Goal: Transaction & Acquisition: Purchase product/service

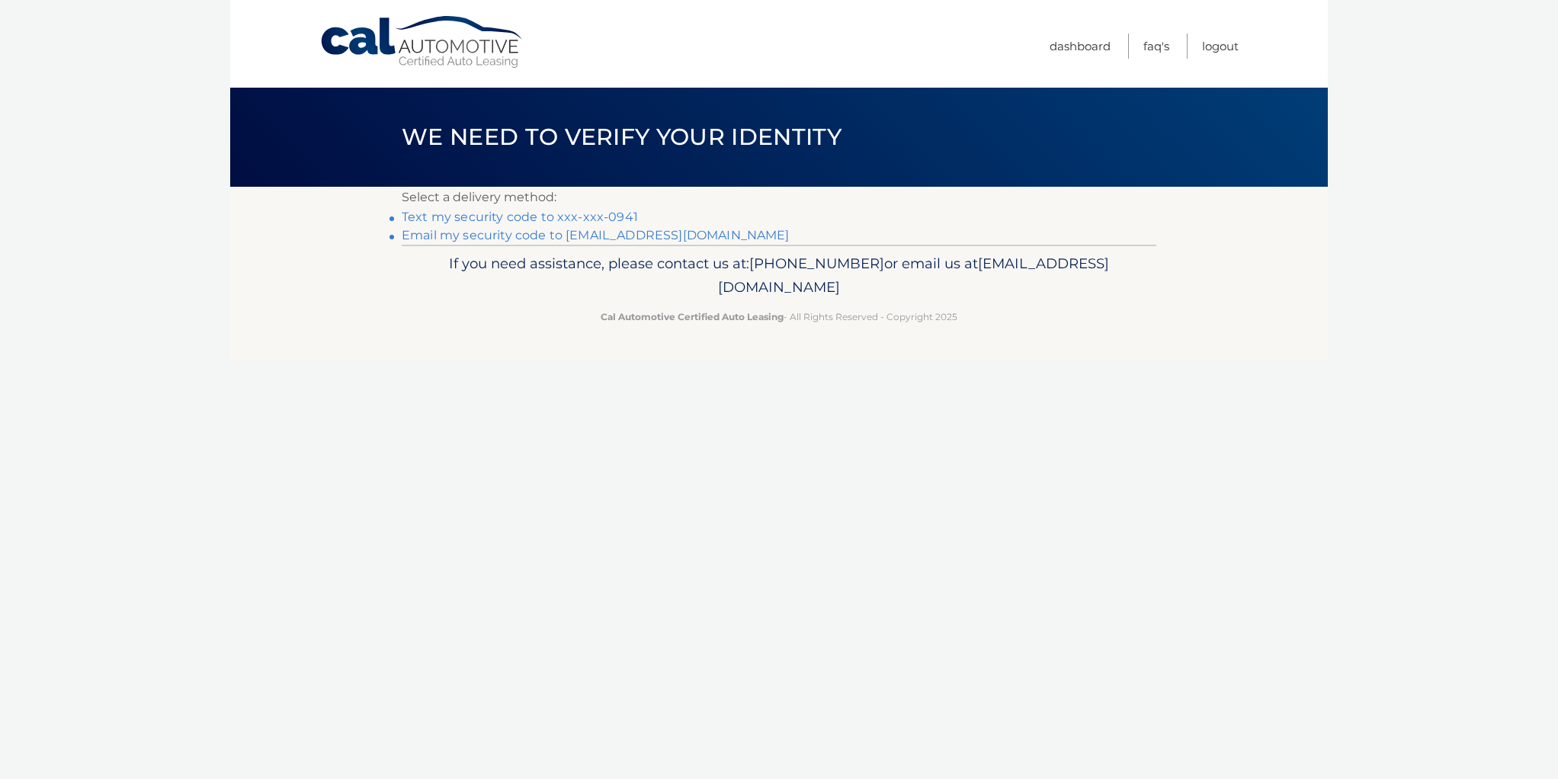
click at [513, 214] on link "Text my security code to xxx-xxx-0941" at bounding box center [520, 217] width 236 height 14
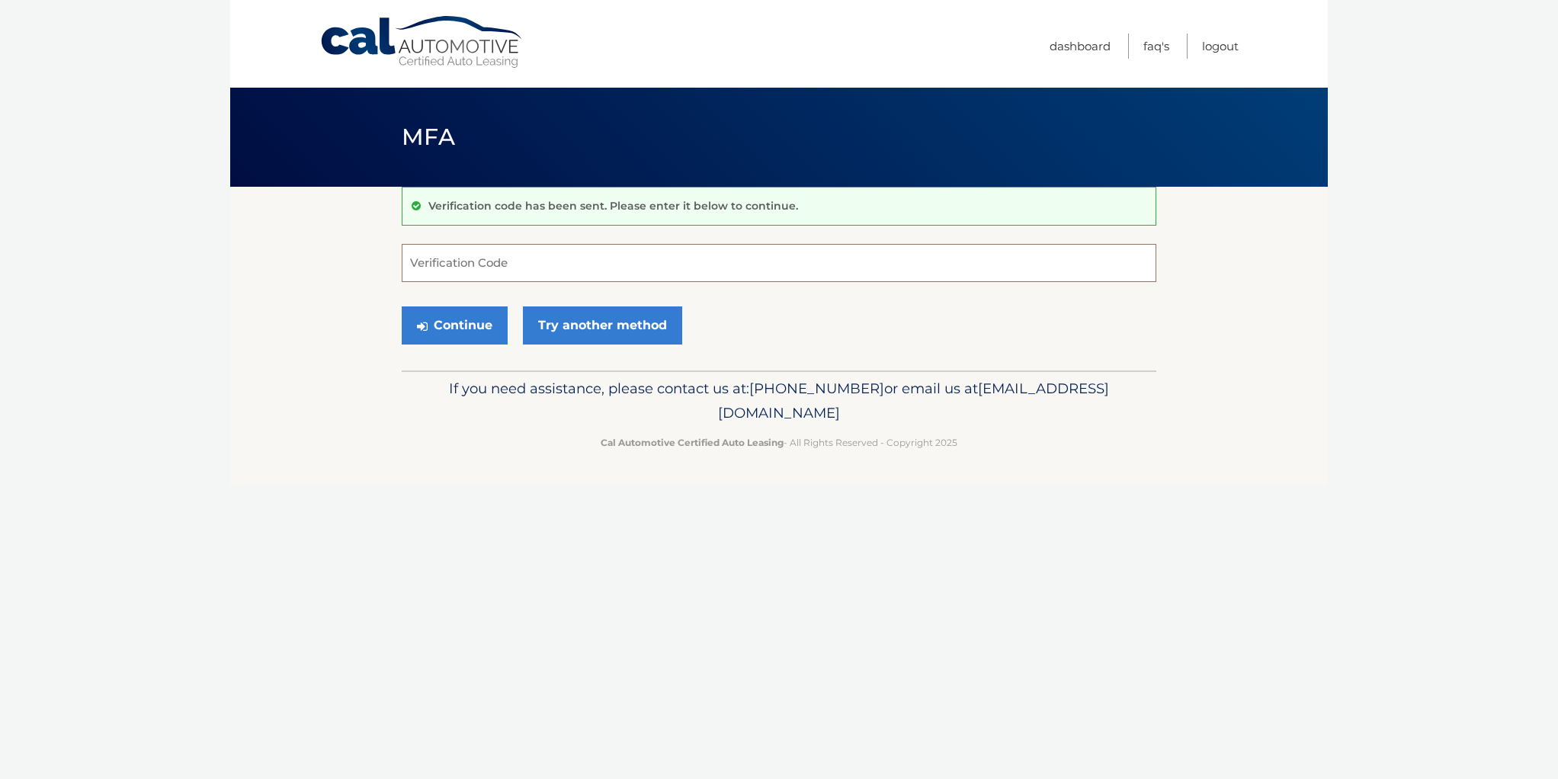
click at [457, 266] on input "Verification Code" at bounding box center [779, 263] width 754 height 38
type input "824308"
click at [453, 323] on button "Continue" at bounding box center [455, 325] width 106 height 38
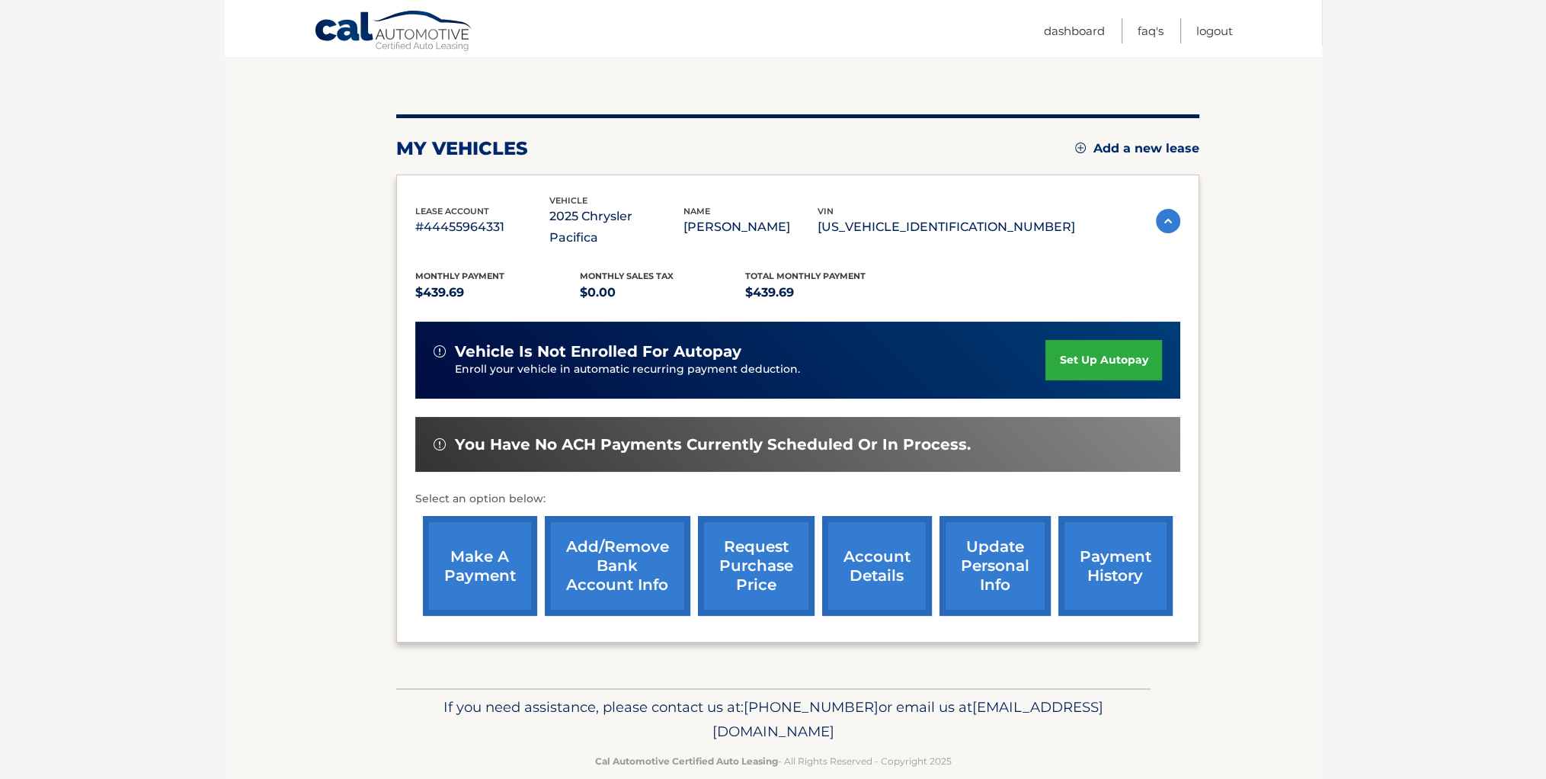
scroll to position [143, 0]
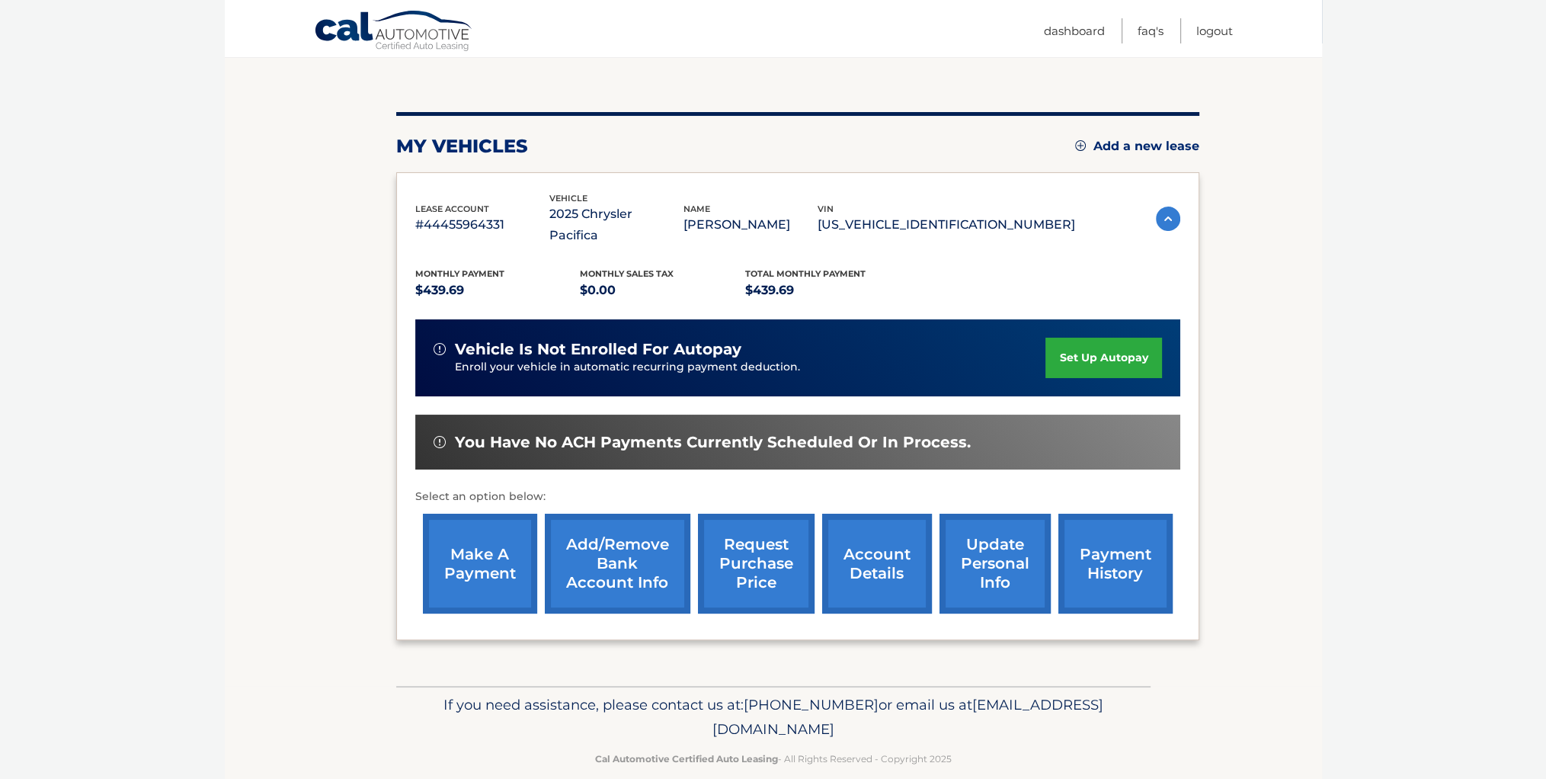
click at [451, 552] on link "make a payment" at bounding box center [480, 564] width 114 height 100
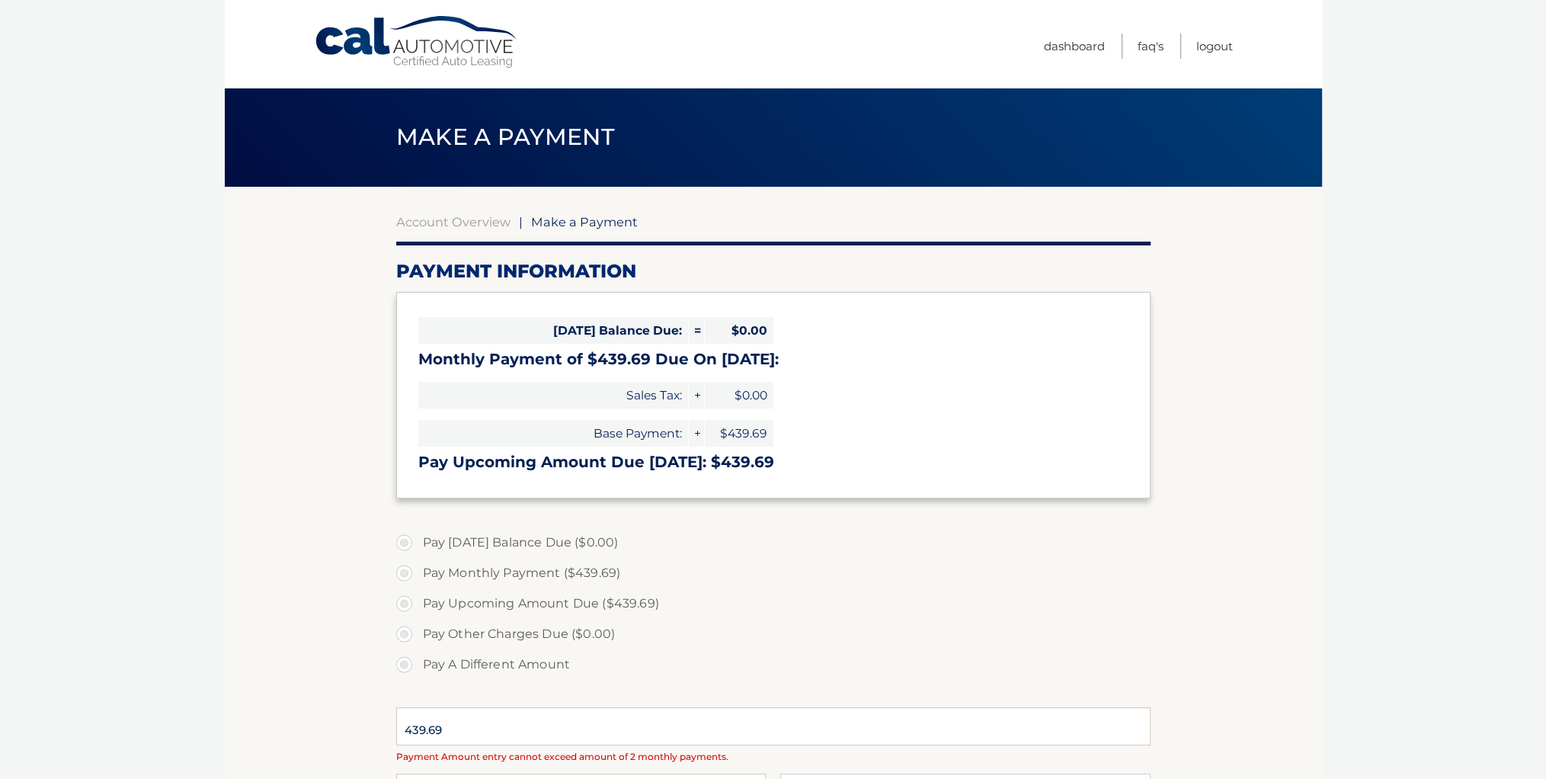
select select "MDA0NDNlZjktZDhiNi00NzUxLWIwZjItZDI3N2YxYTBiZmU3"
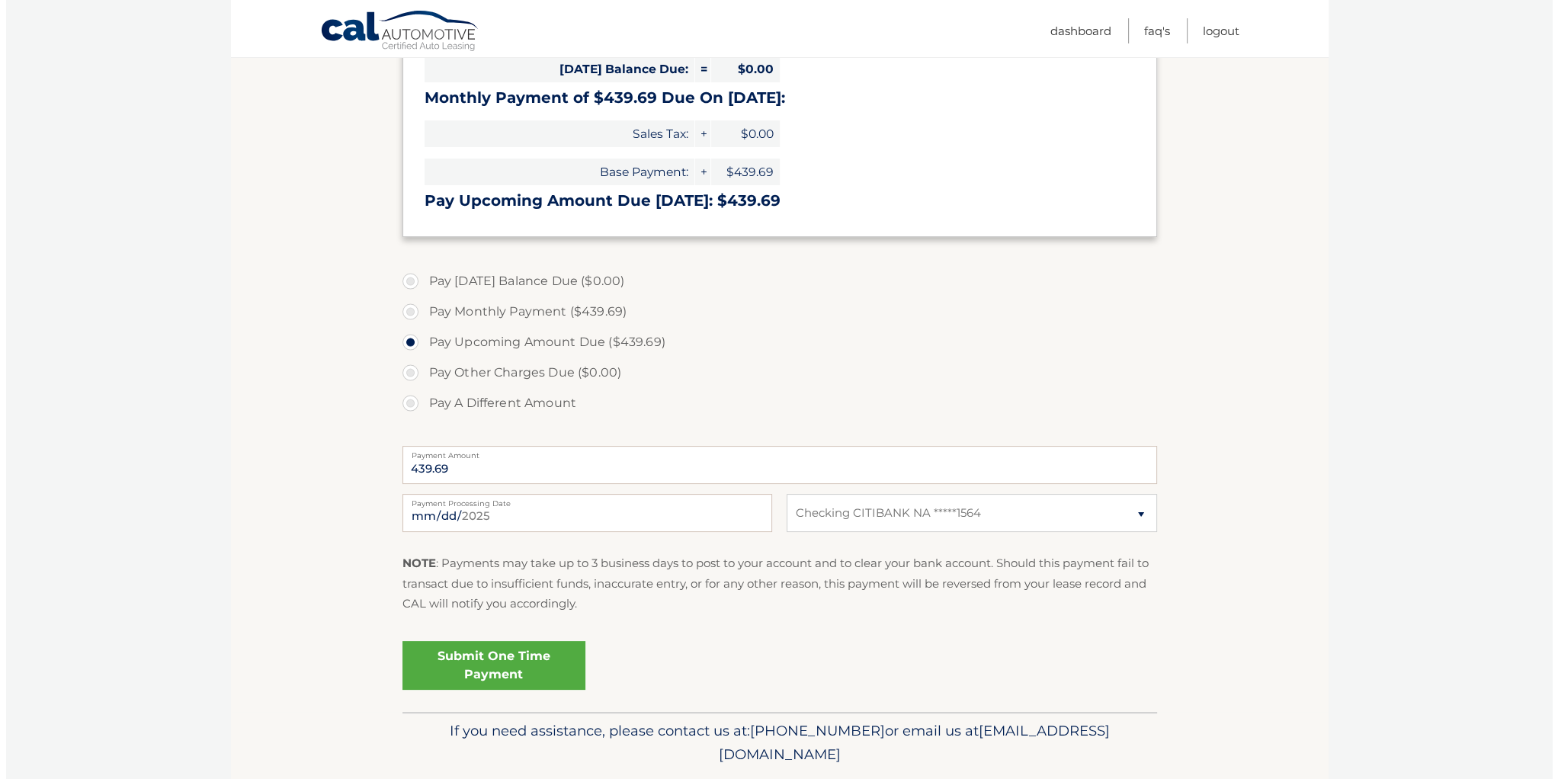
scroll to position [265, 0]
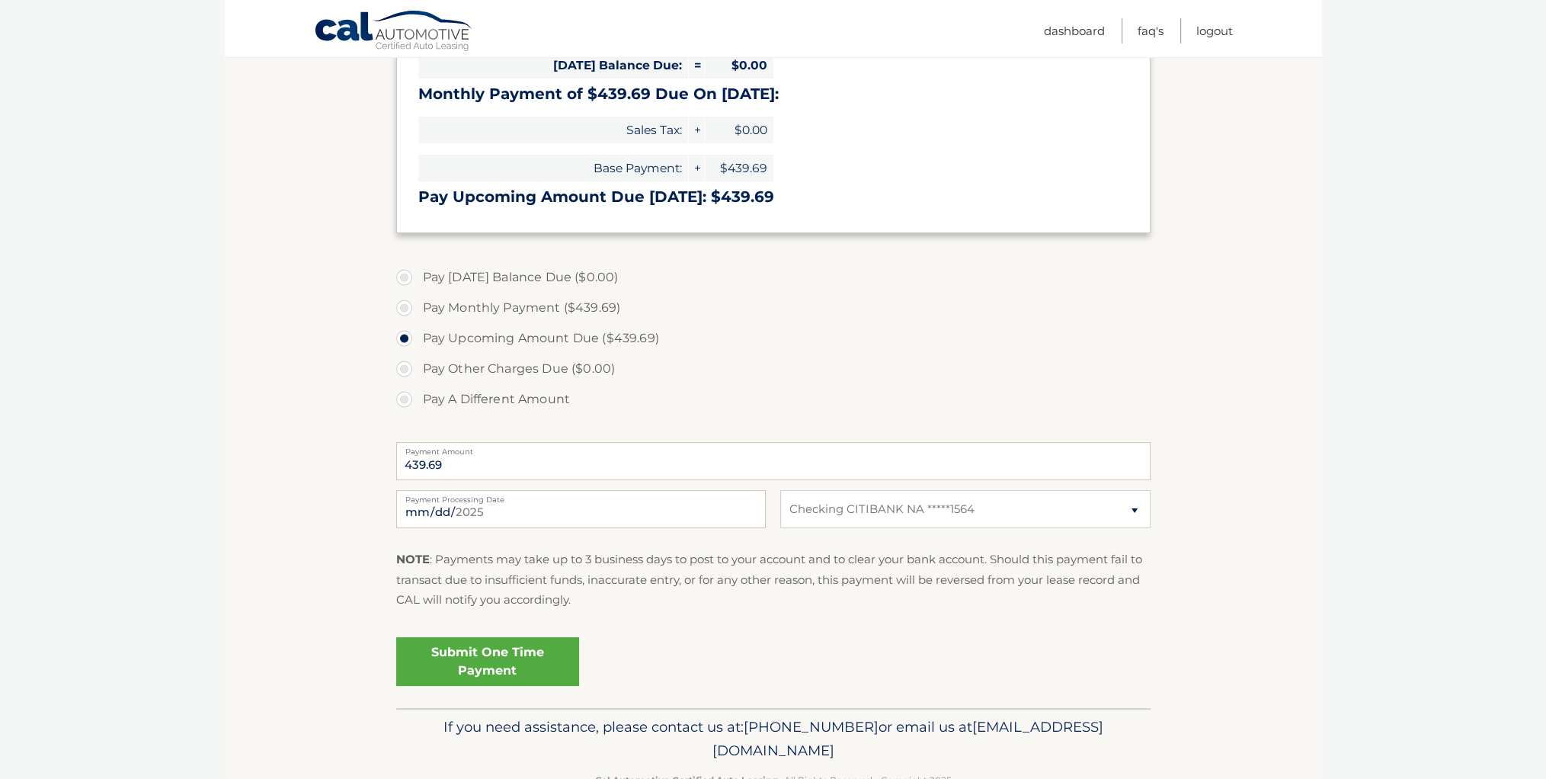
click at [449, 659] on link "Submit One Time Payment" at bounding box center [487, 661] width 183 height 49
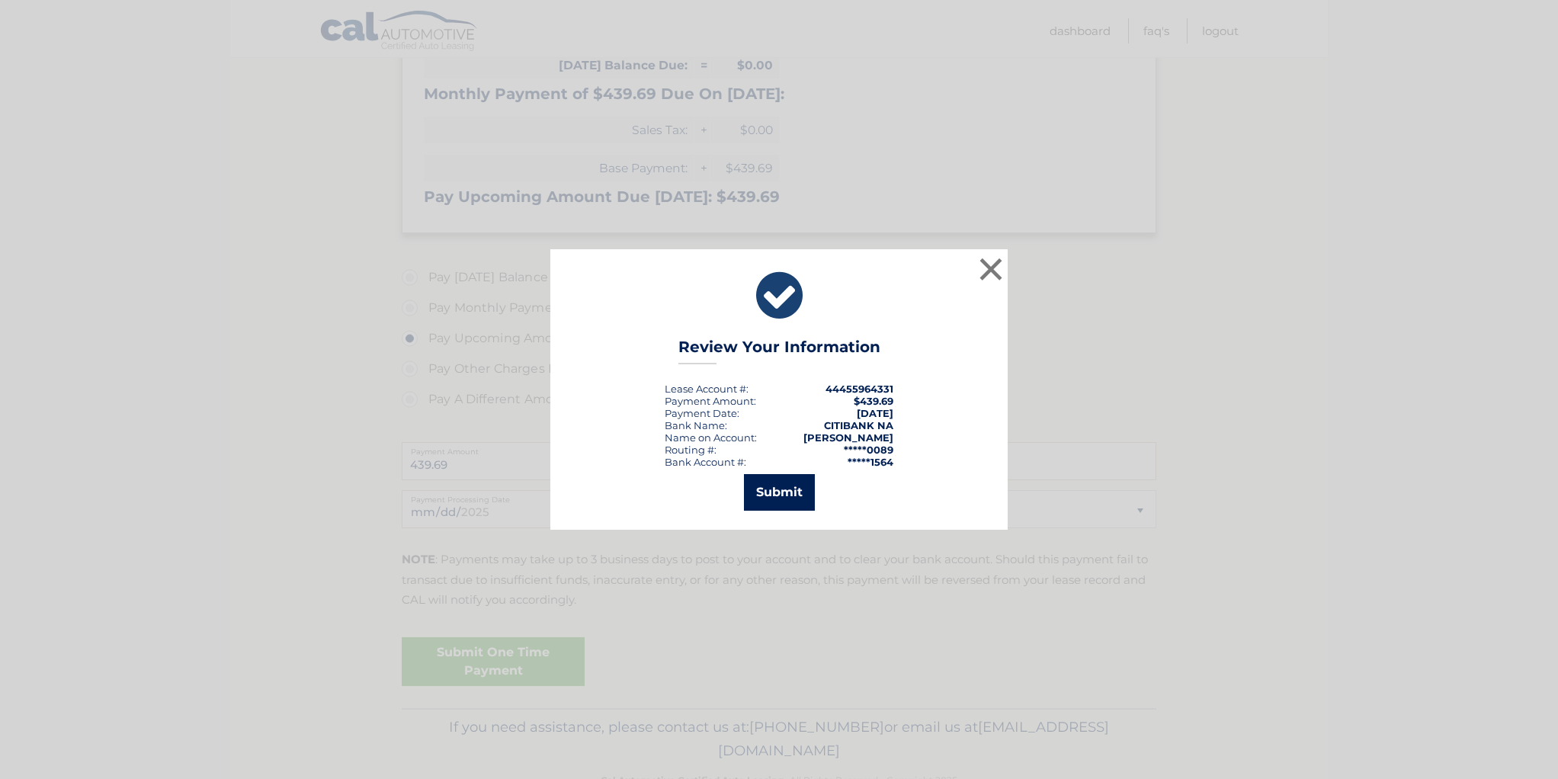
click at [760, 485] on button "Submit" at bounding box center [779, 492] width 71 height 37
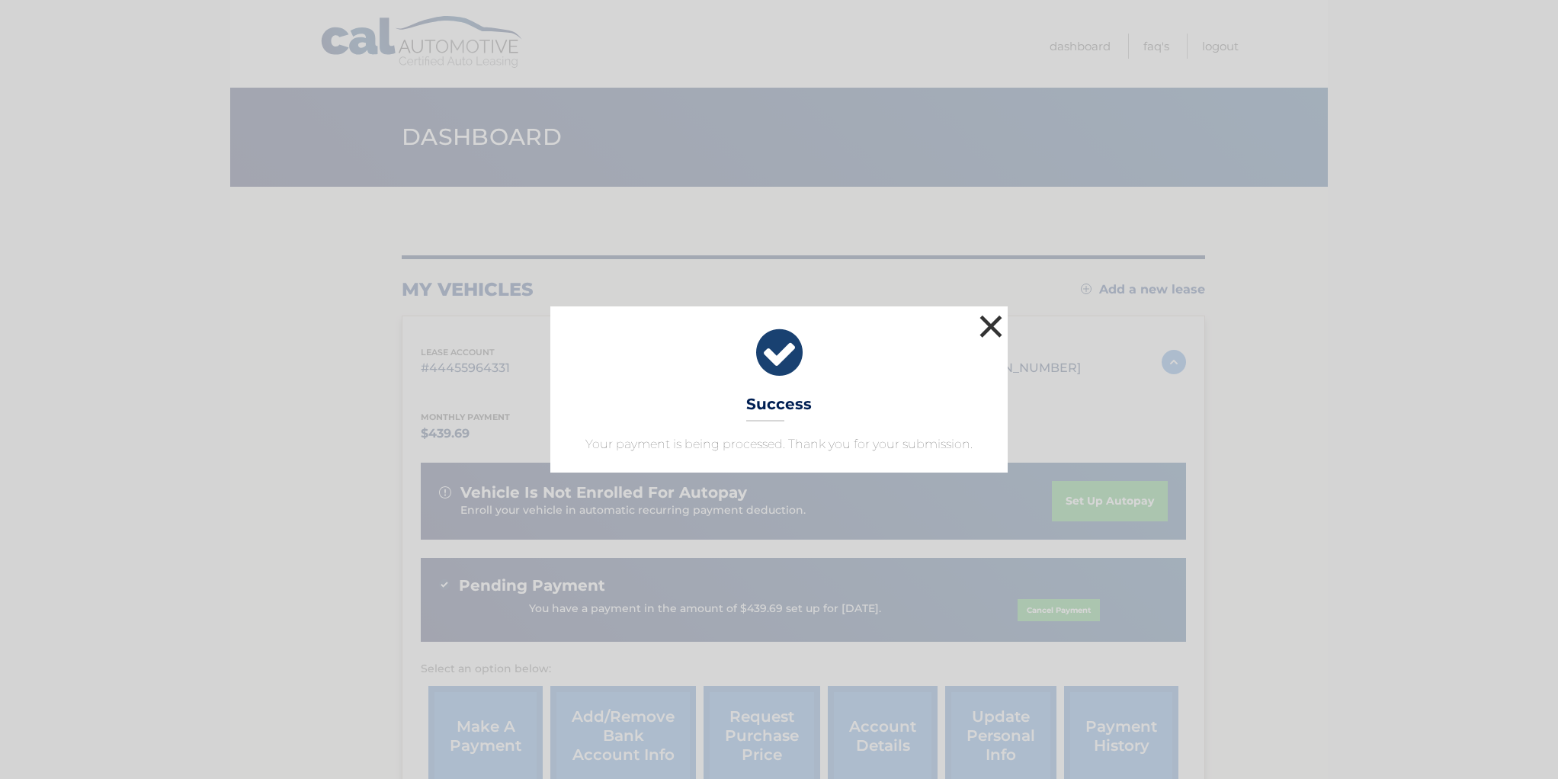
click at [991, 325] on button "×" at bounding box center [990, 326] width 30 height 30
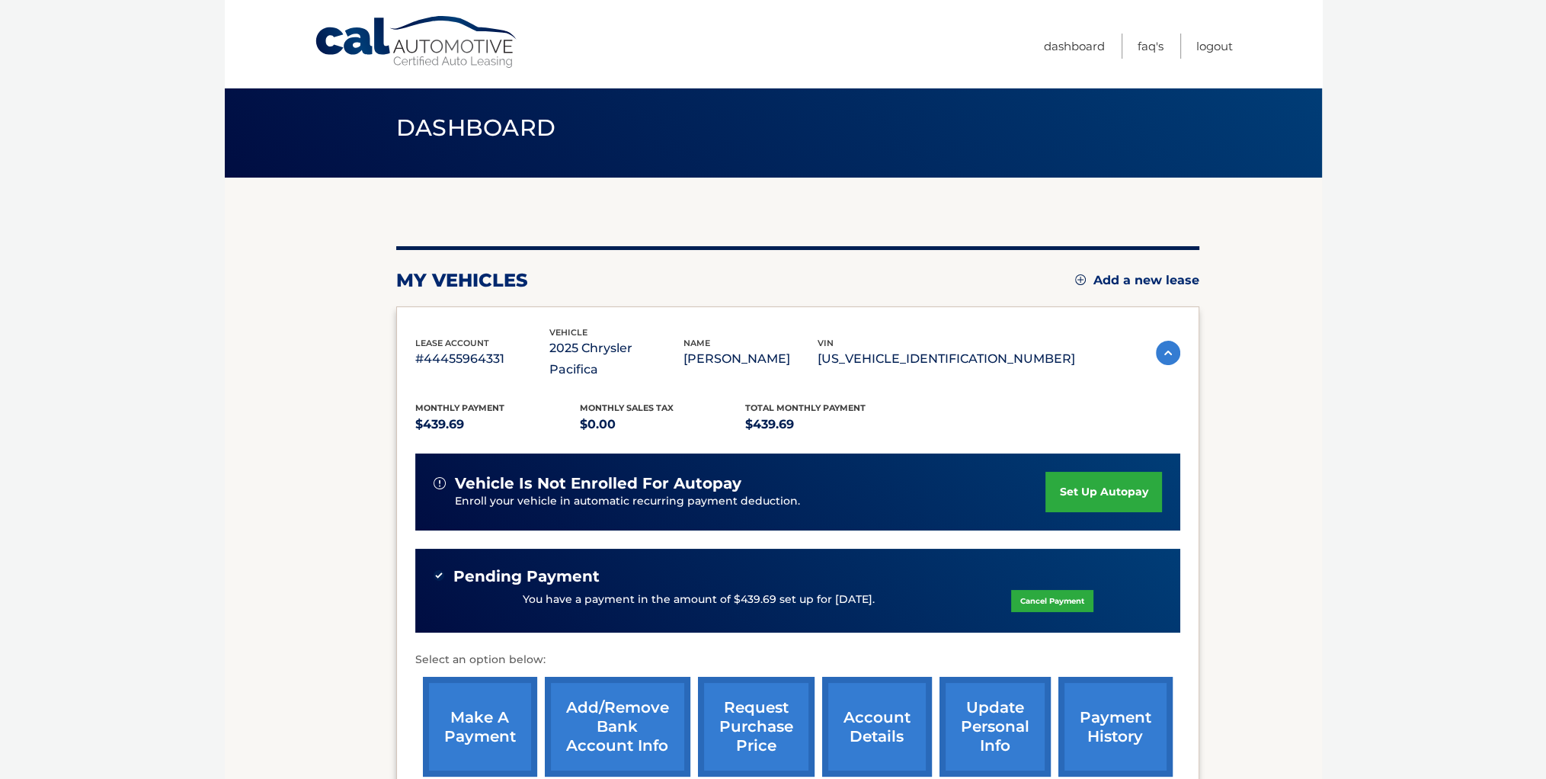
scroll to position [12, 0]
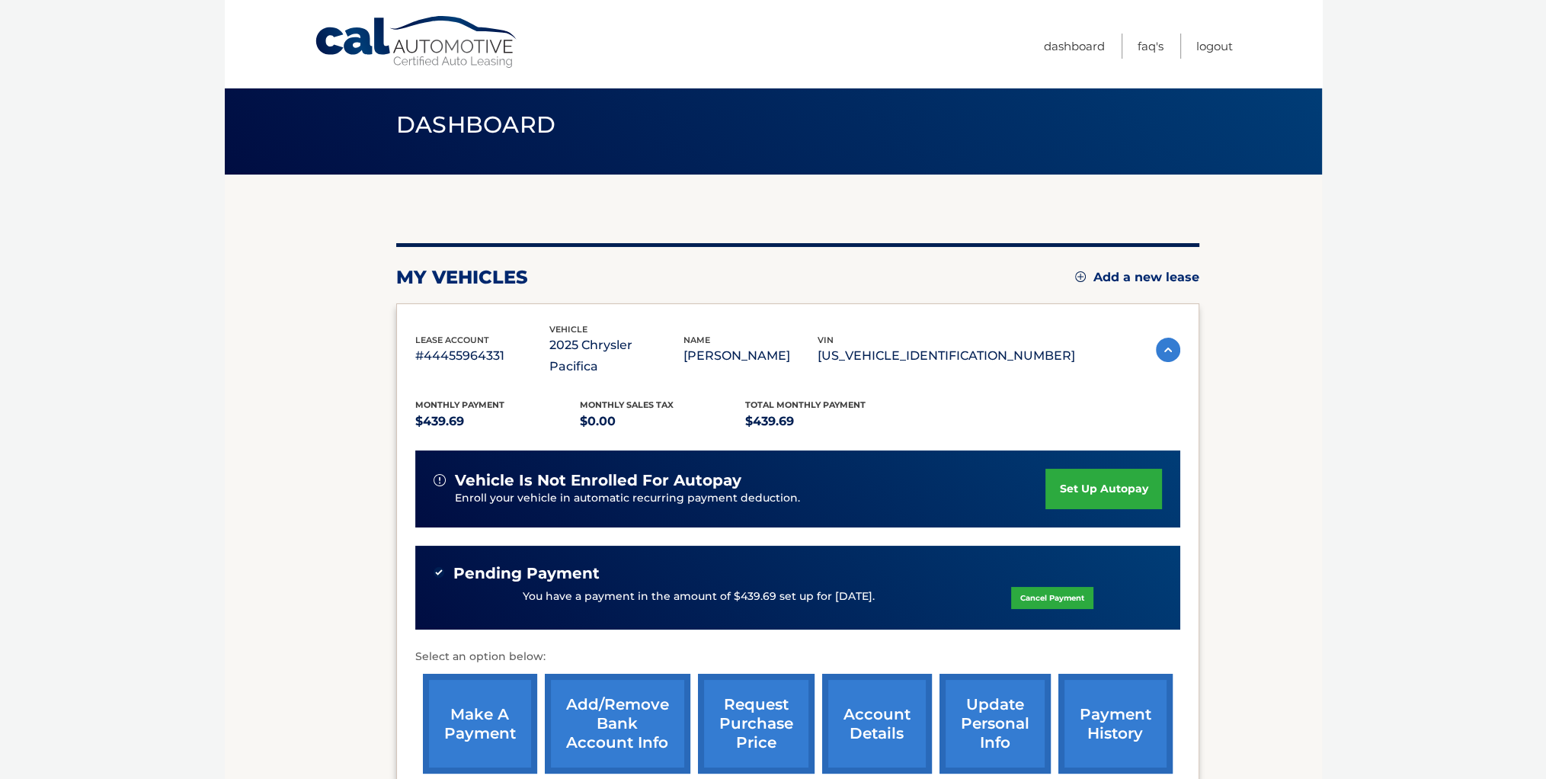
click at [1113, 693] on link "payment history" at bounding box center [1115, 724] width 114 height 100
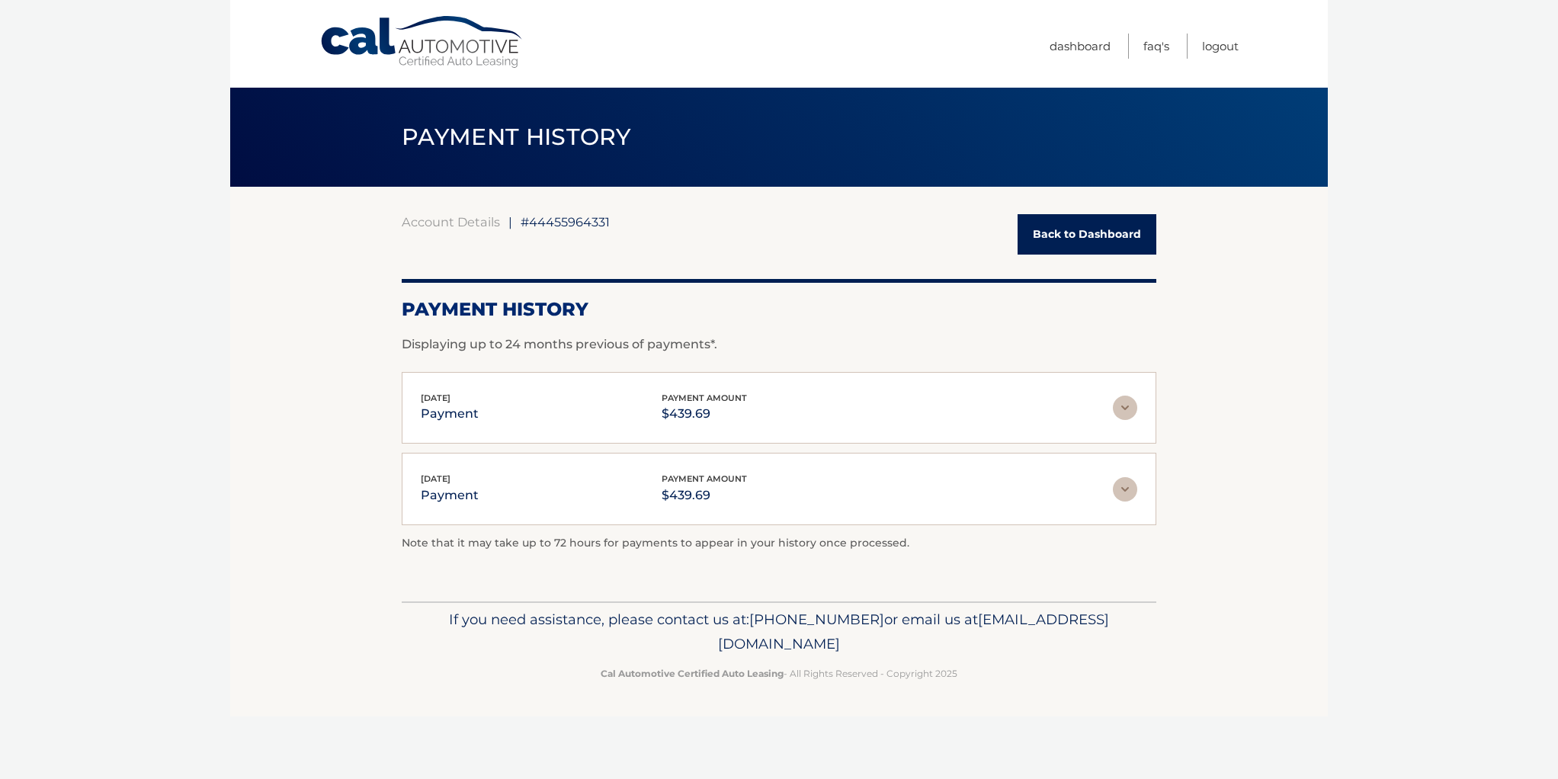
click at [1081, 232] on link "Back to Dashboard" at bounding box center [1086, 234] width 139 height 40
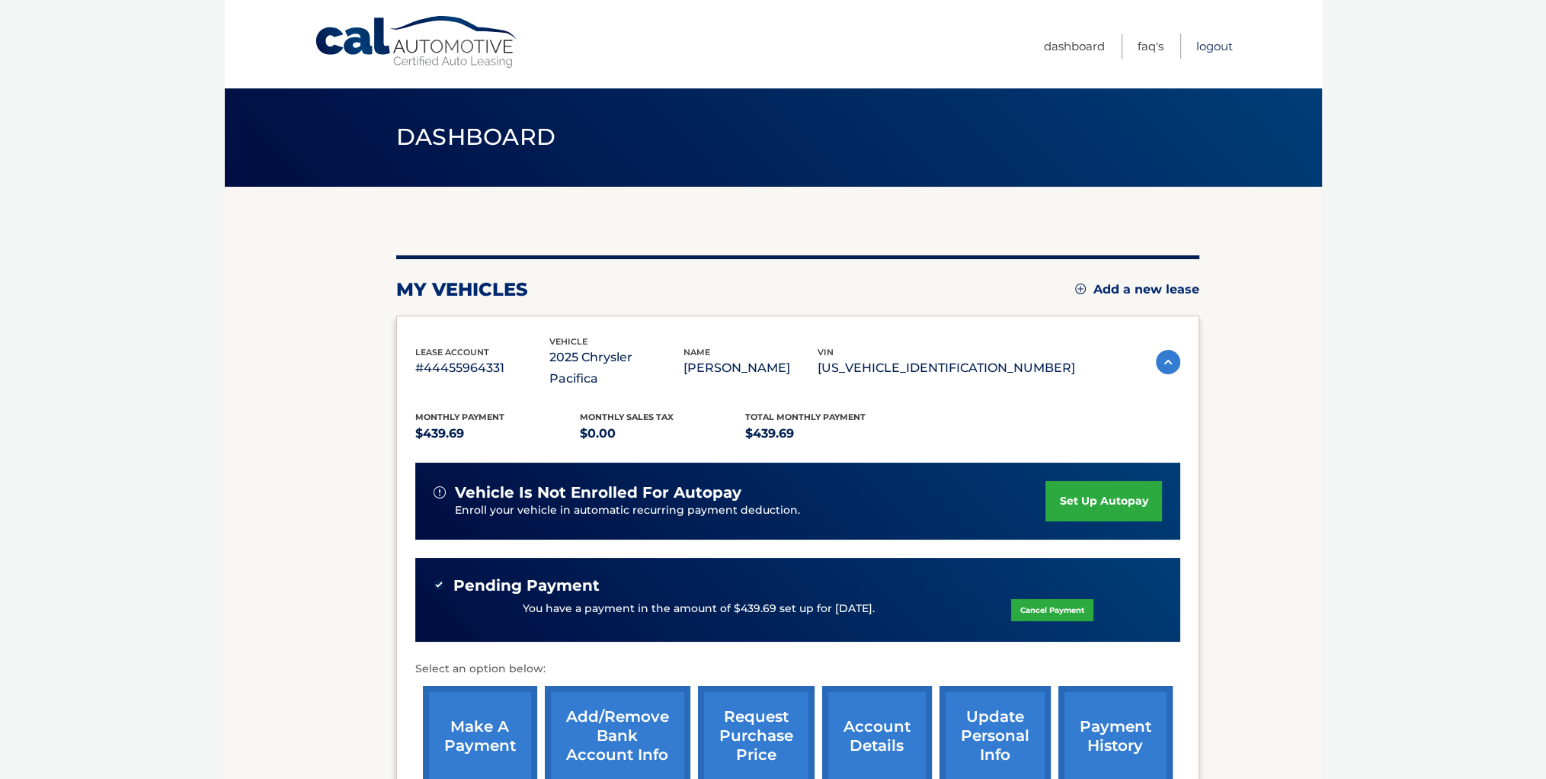
click at [1221, 45] on link "Logout" at bounding box center [1214, 46] width 37 height 25
